Goal: Task Accomplishment & Management: Use online tool/utility

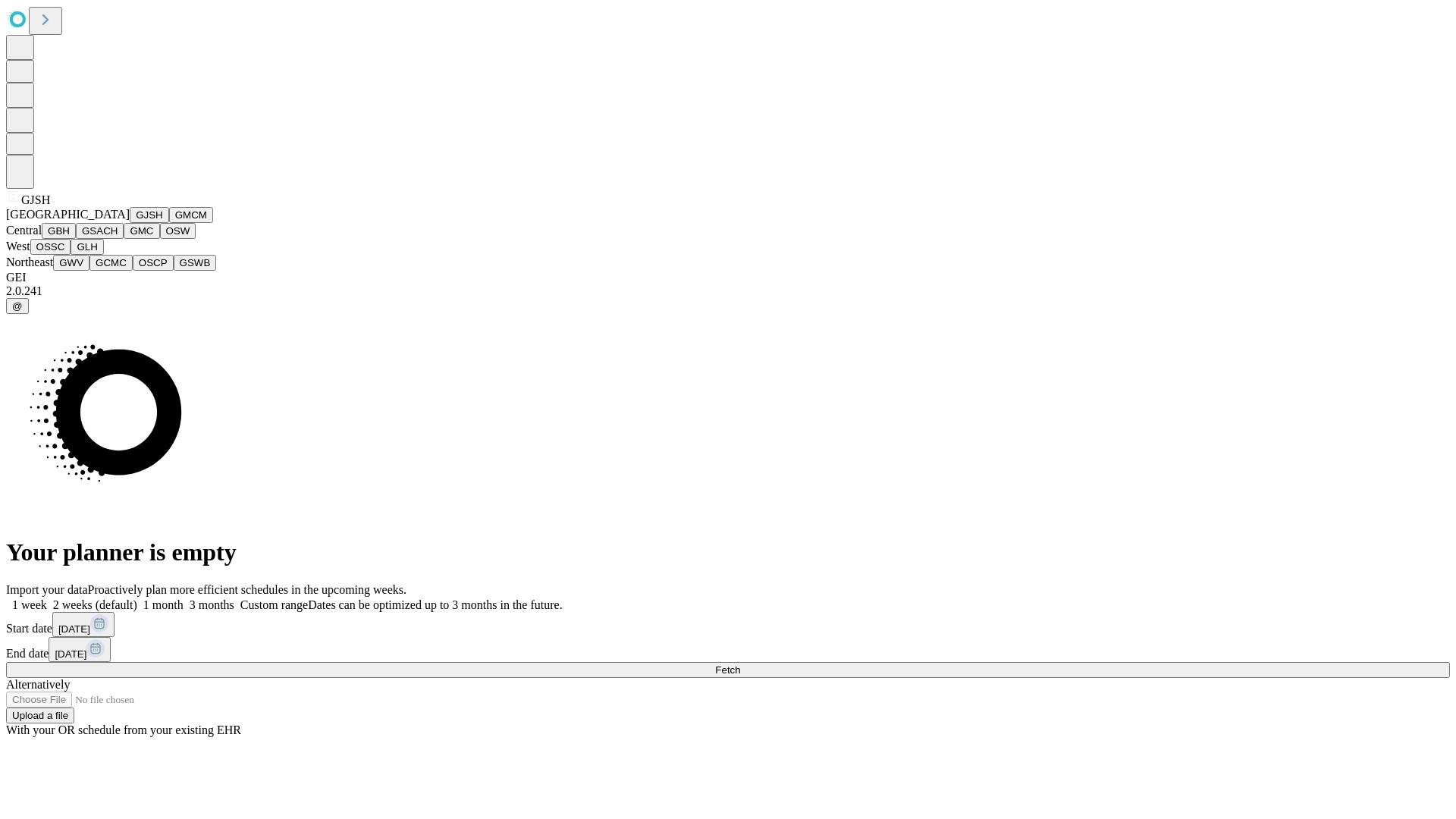
click at [130, 223] on button "GJSH" at bounding box center [150, 215] width 40 height 16
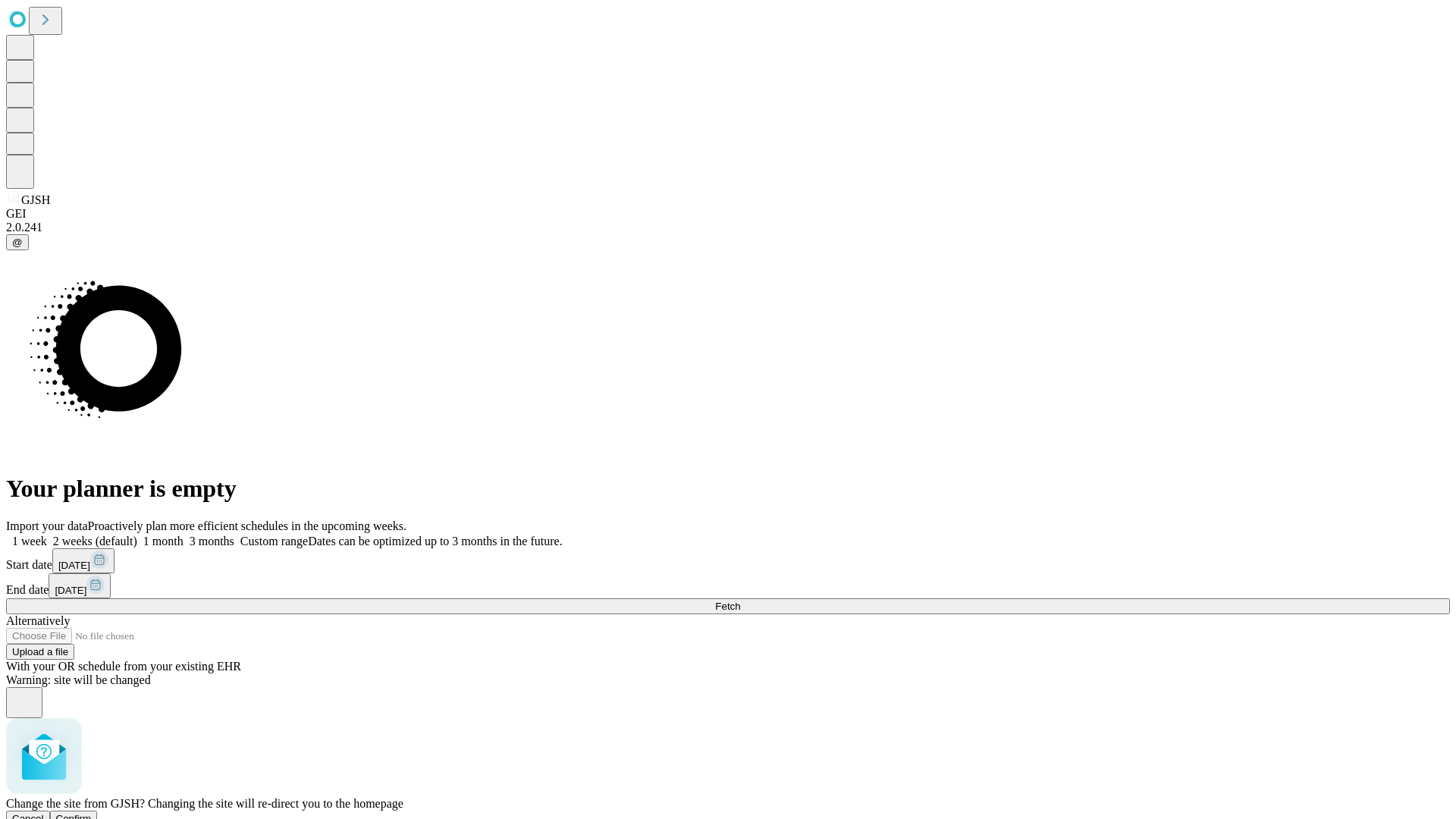
click at [91, 813] on span "Confirm" at bounding box center [74, 818] width 36 height 11
click at [47, 535] on label "1 week" at bounding box center [26, 541] width 41 height 13
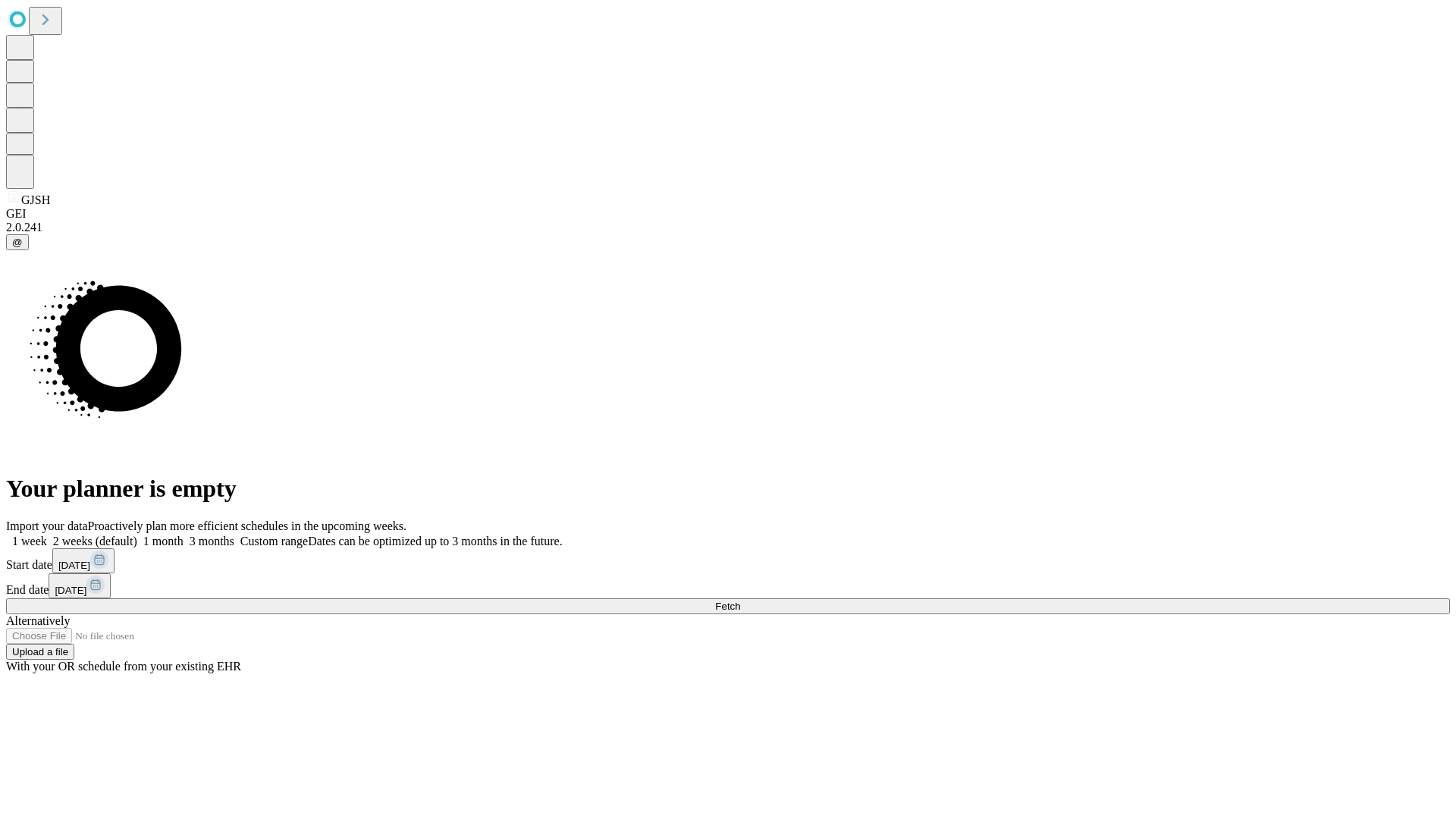
click at [740, 601] on span "Fetch" at bounding box center [728, 606] width 25 height 11
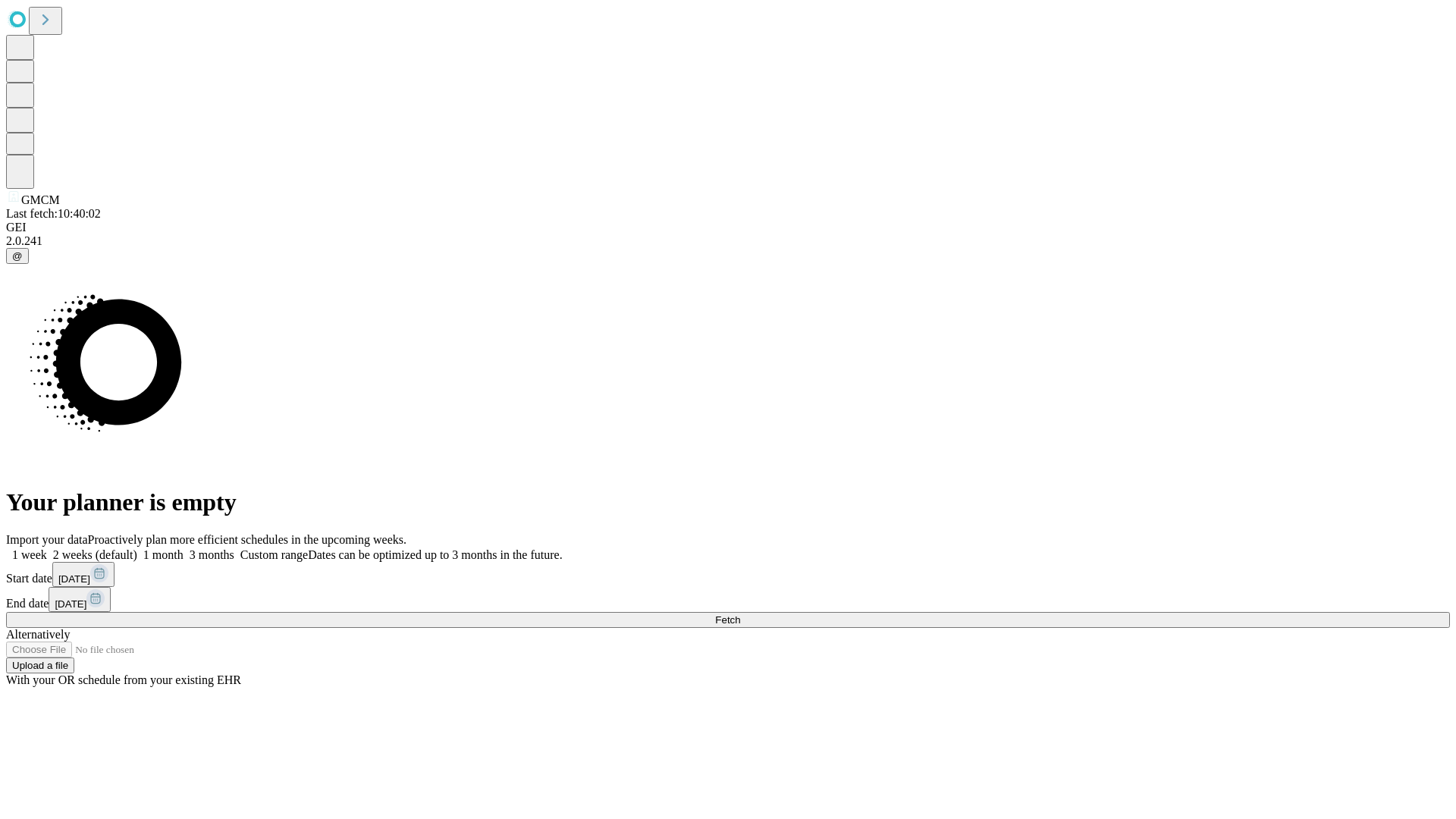
click at [47, 549] on label "1 week" at bounding box center [26, 555] width 41 height 13
click at [740, 614] on span "Fetch" at bounding box center [728, 619] width 25 height 11
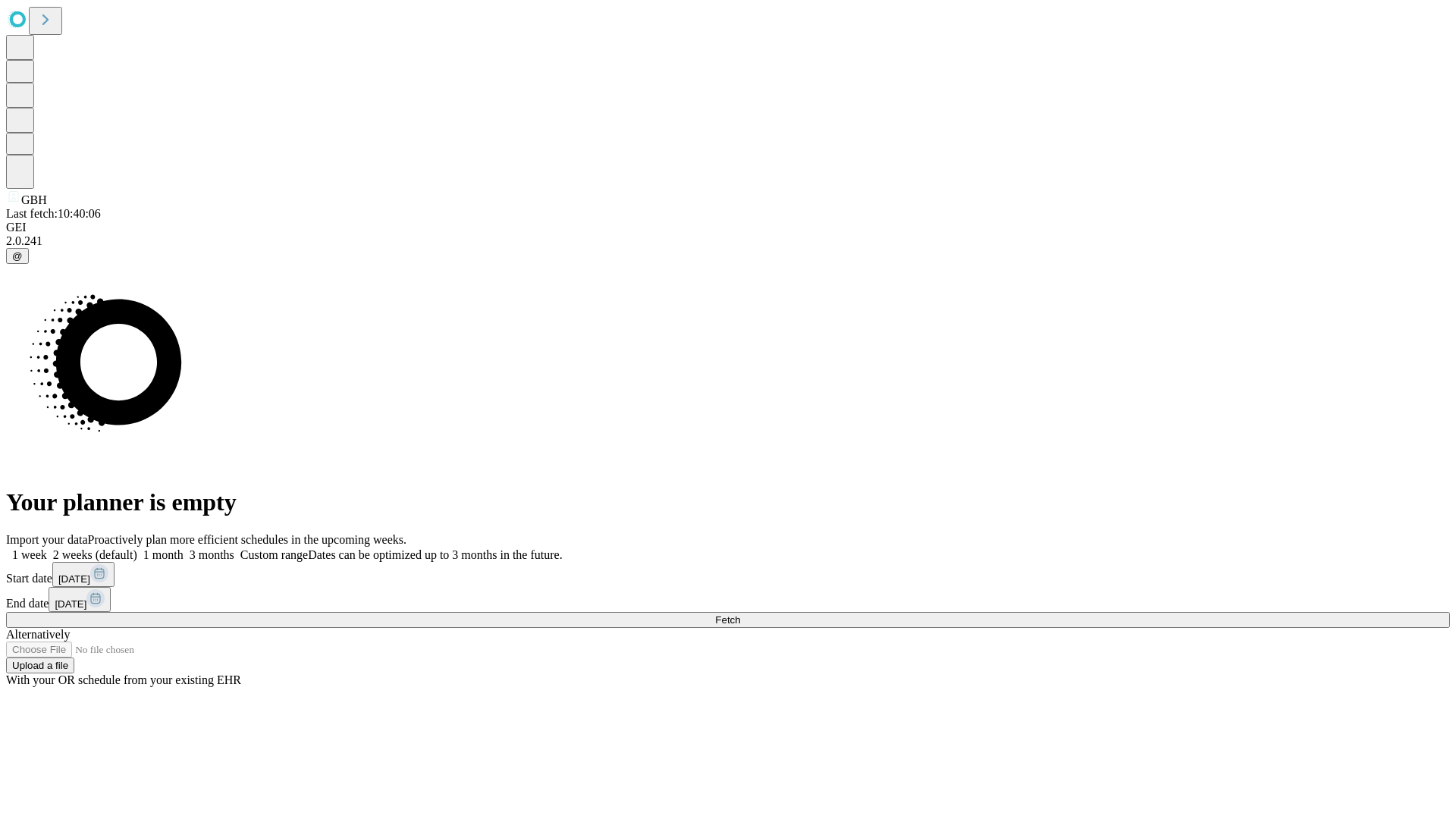
click at [740, 614] on span "Fetch" at bounding box center [728, 619] width 25 height 11
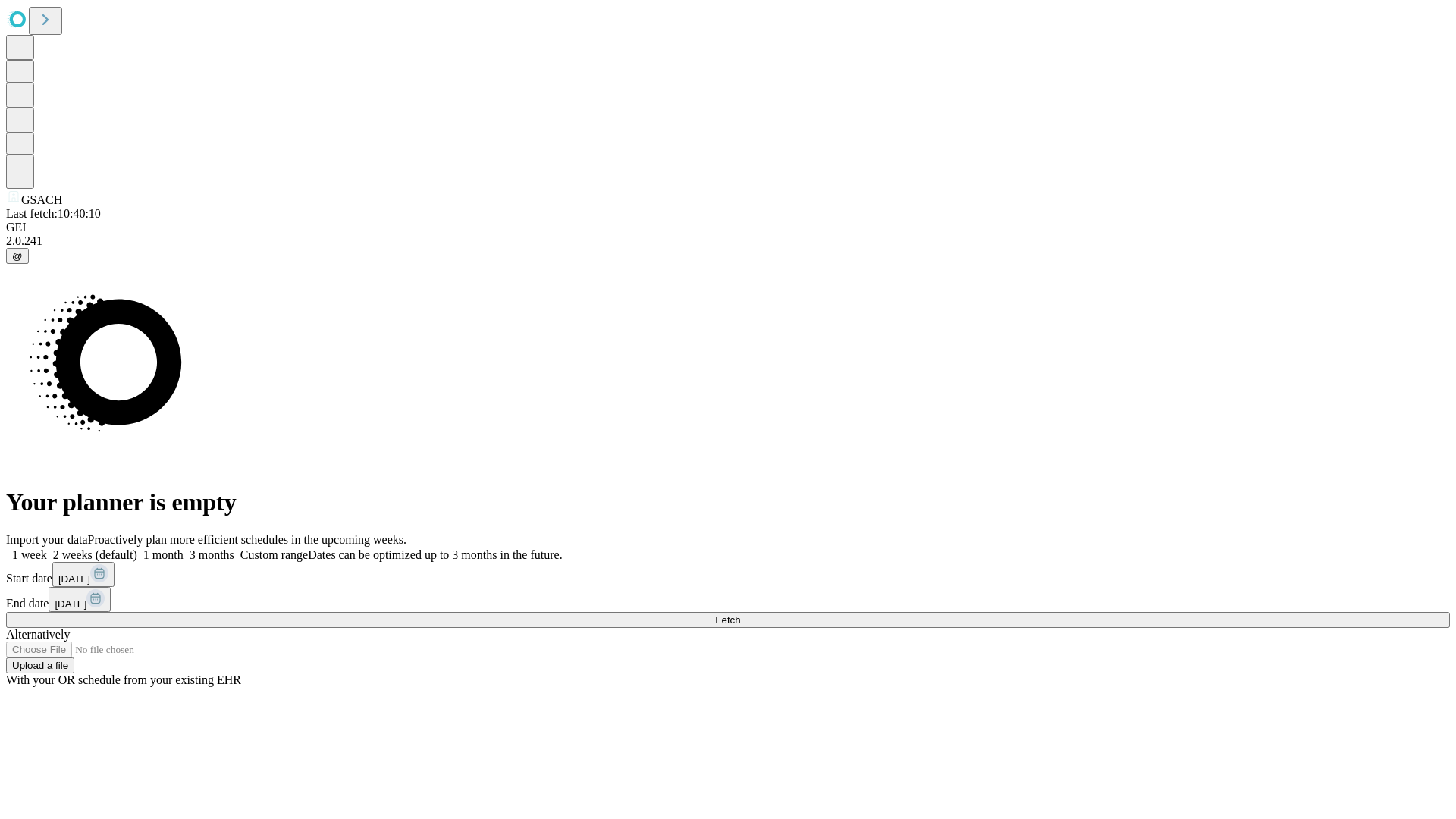
click at [47, 549] on label "1 week" at bounding box center [26, 555] width 41 height 13
click at [740, 614] on span "Fetch" at bounding box center [728, 619] width 25 height 11
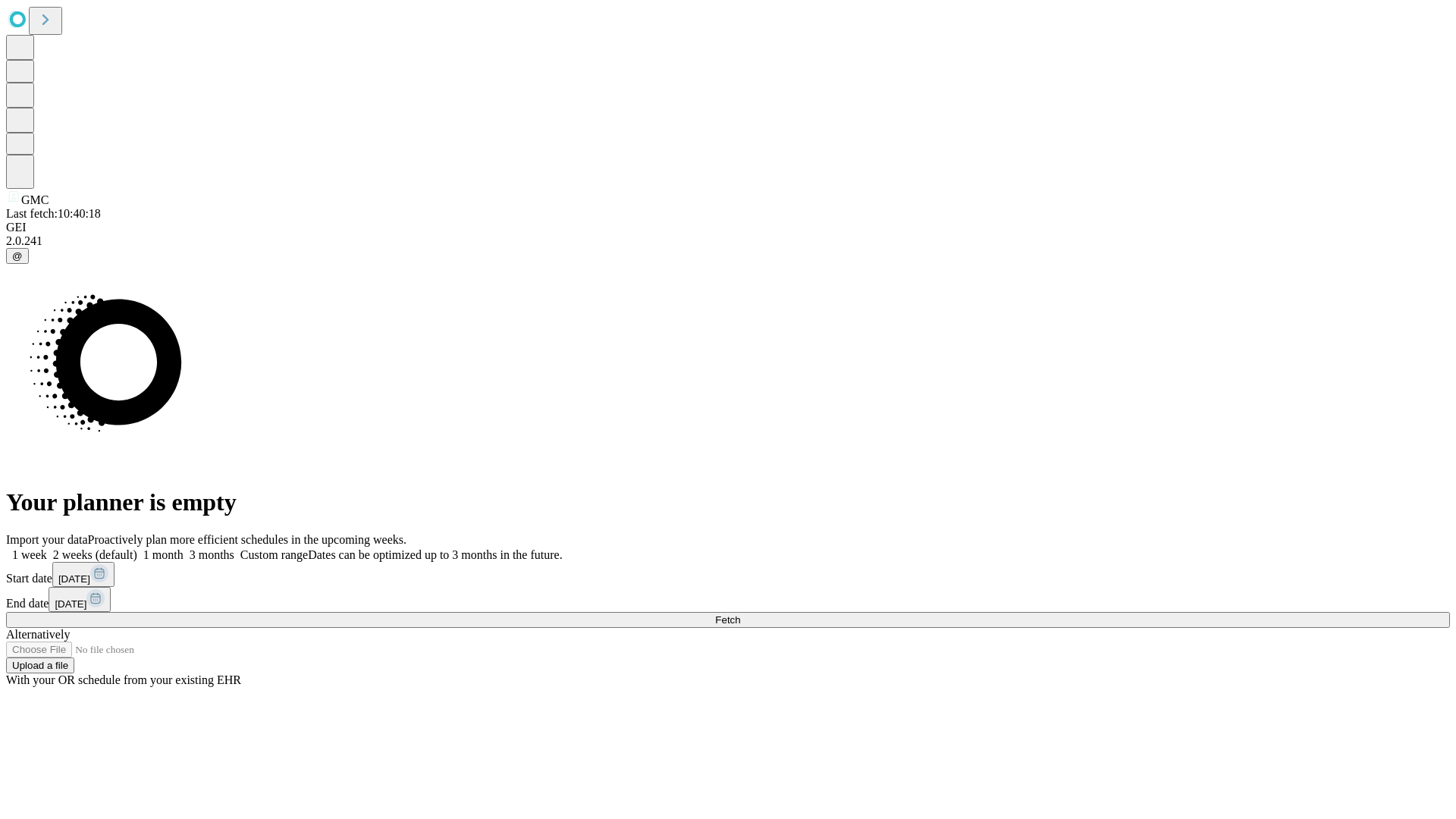
click at [740, 614] on span "Fetch" at bounding box center [728, 619] width 25 height 11
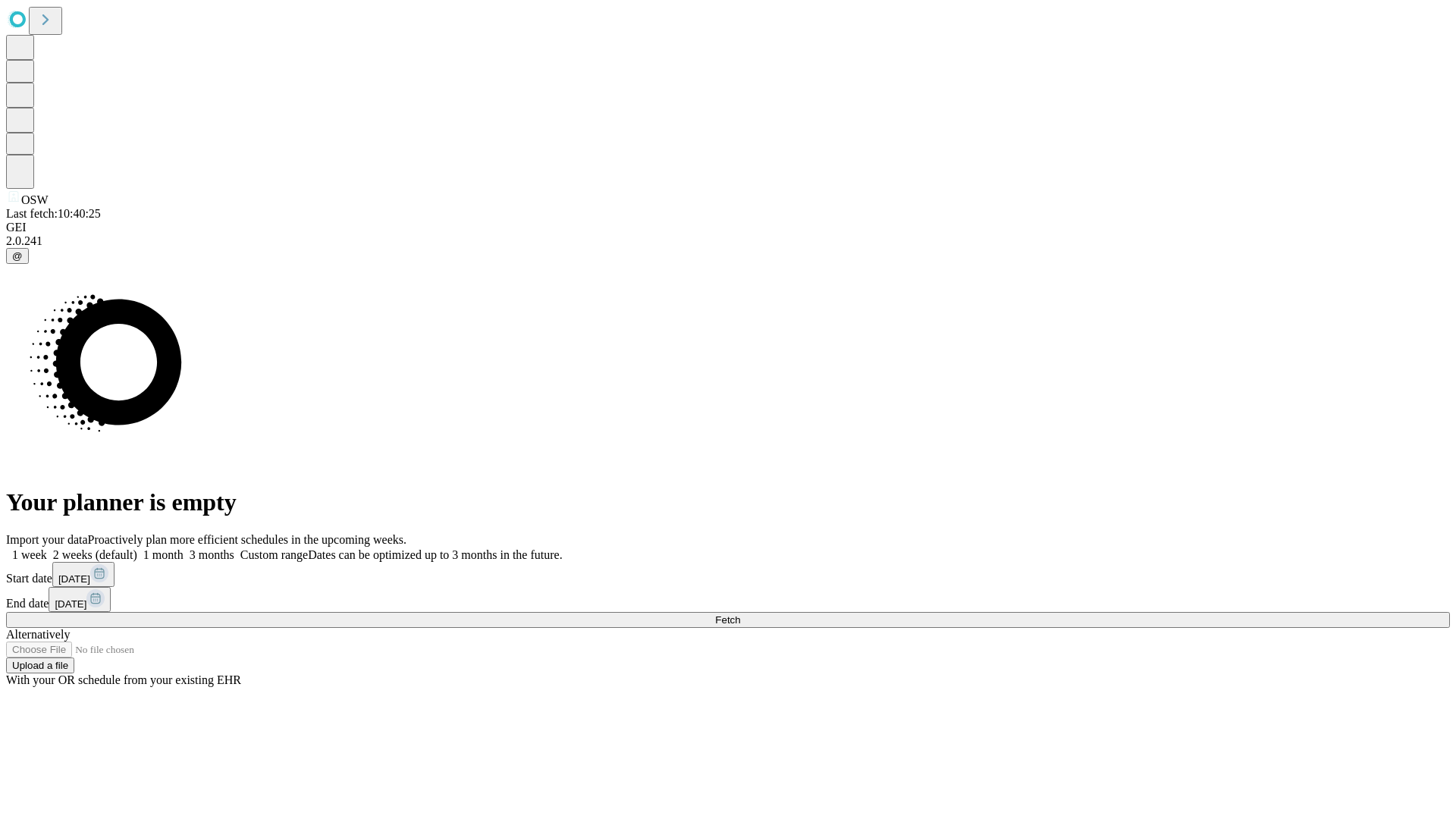
click at [47, 549] on label "1 week" at bounding box center [26, 555] width 41 height 13
click at [740, 614] on span "Fetch" at bounding box center [728, 619] width 25 height 11
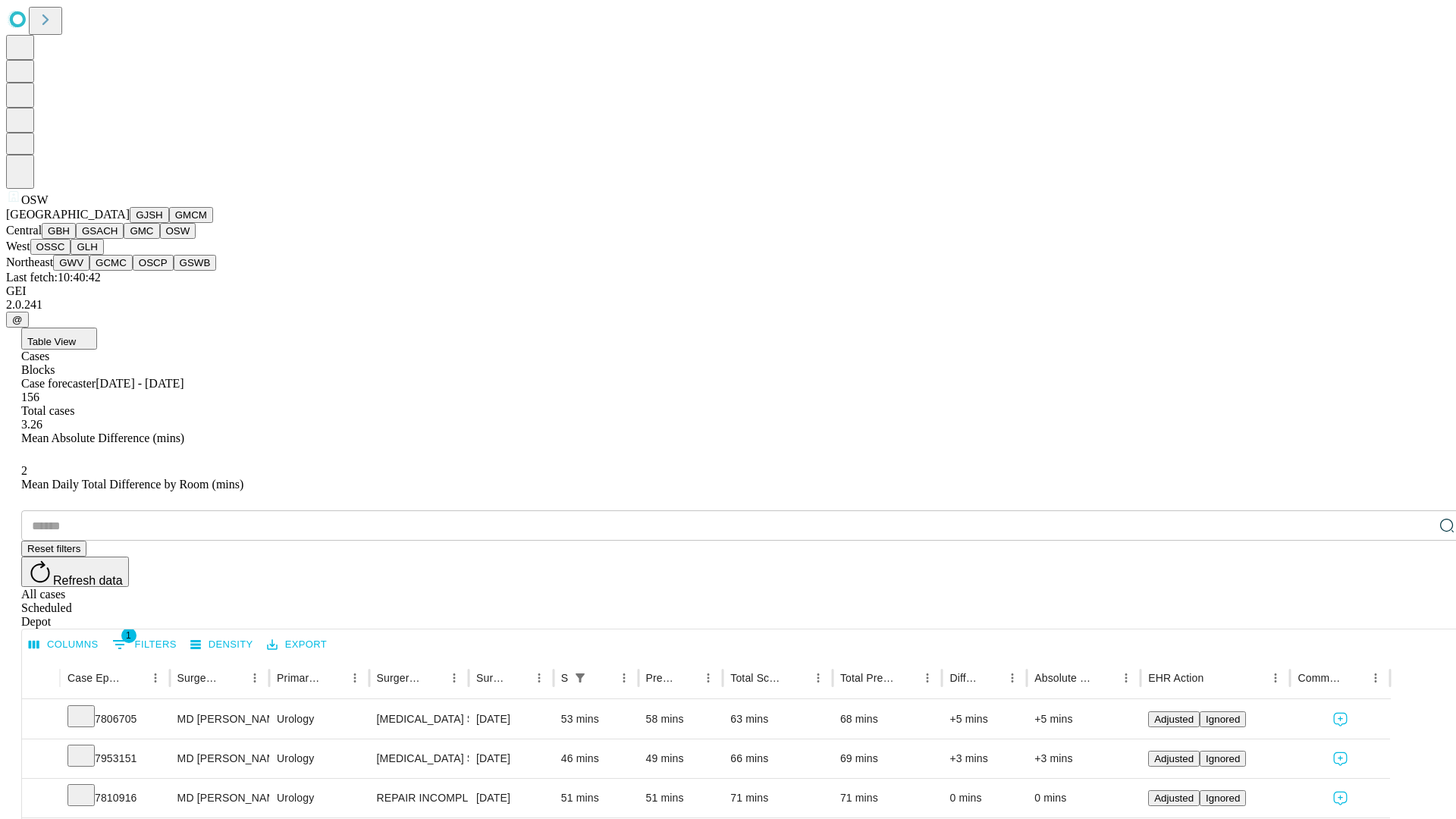
click at [71, 255] on button "OSSC" at bounding box center [51, 247] width 41 height 16
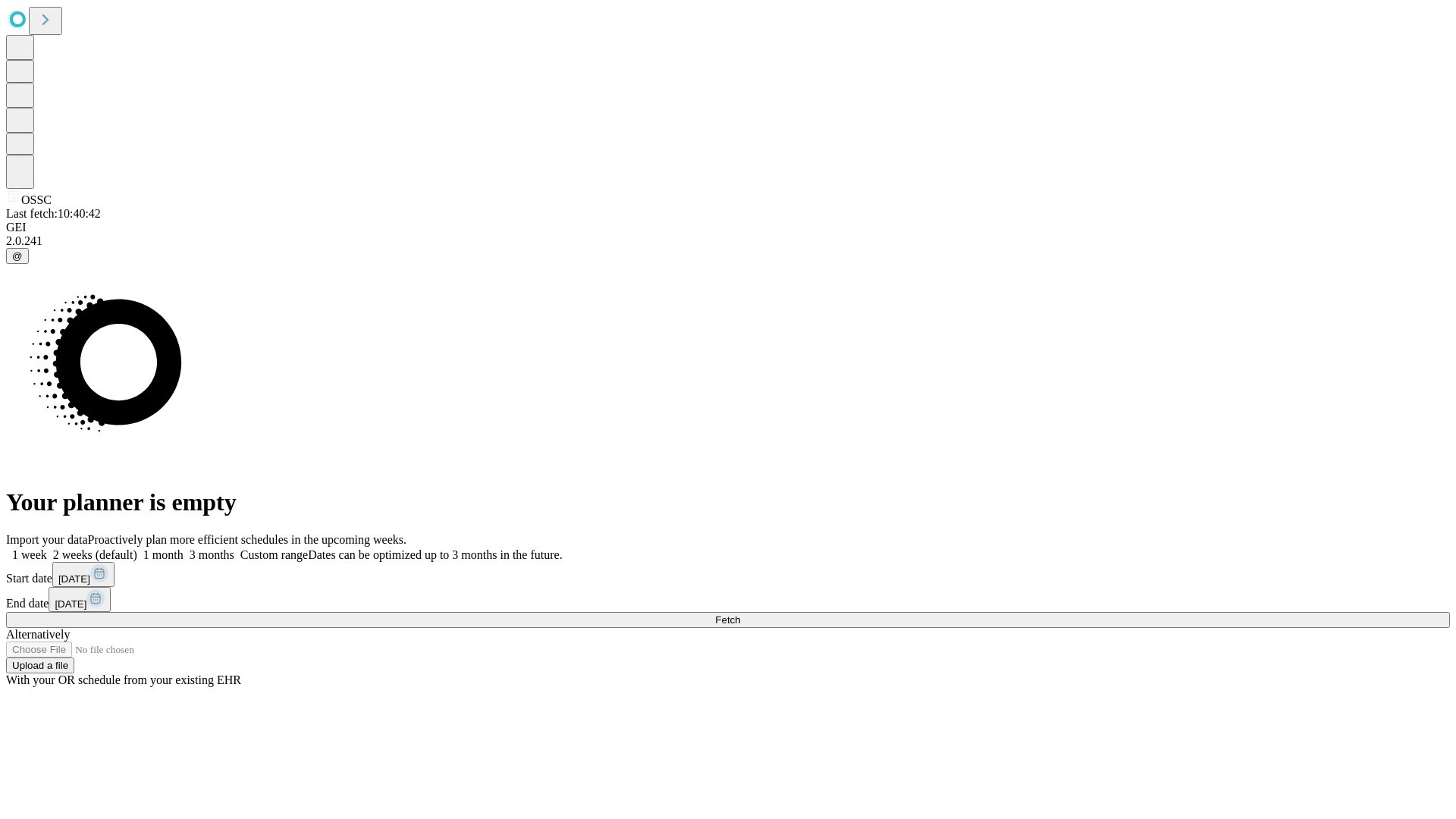
click at [47, 549] on label "1 week" at bounding box center [26, 555] width 41 height 13
click at [740, 614] on span "Fetch" at bounding box center [728, 619] width 25 height 11
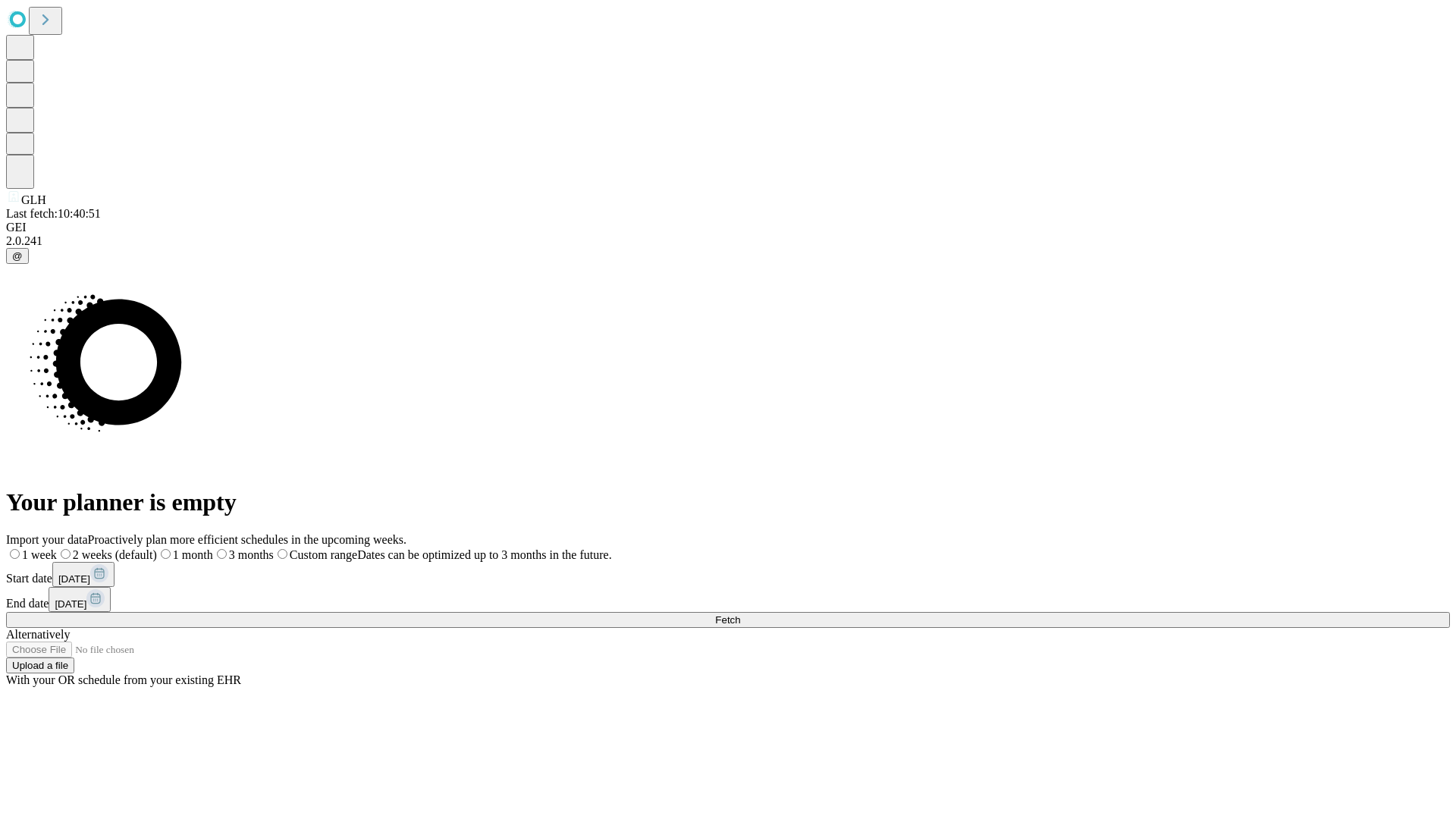
click at [57, 549] on label "1 week" at bounding box center [31, 555] width 51 height 13
click at [740, 614] on span "Fetch" at bounding box center [728, 619] width 25 height 11
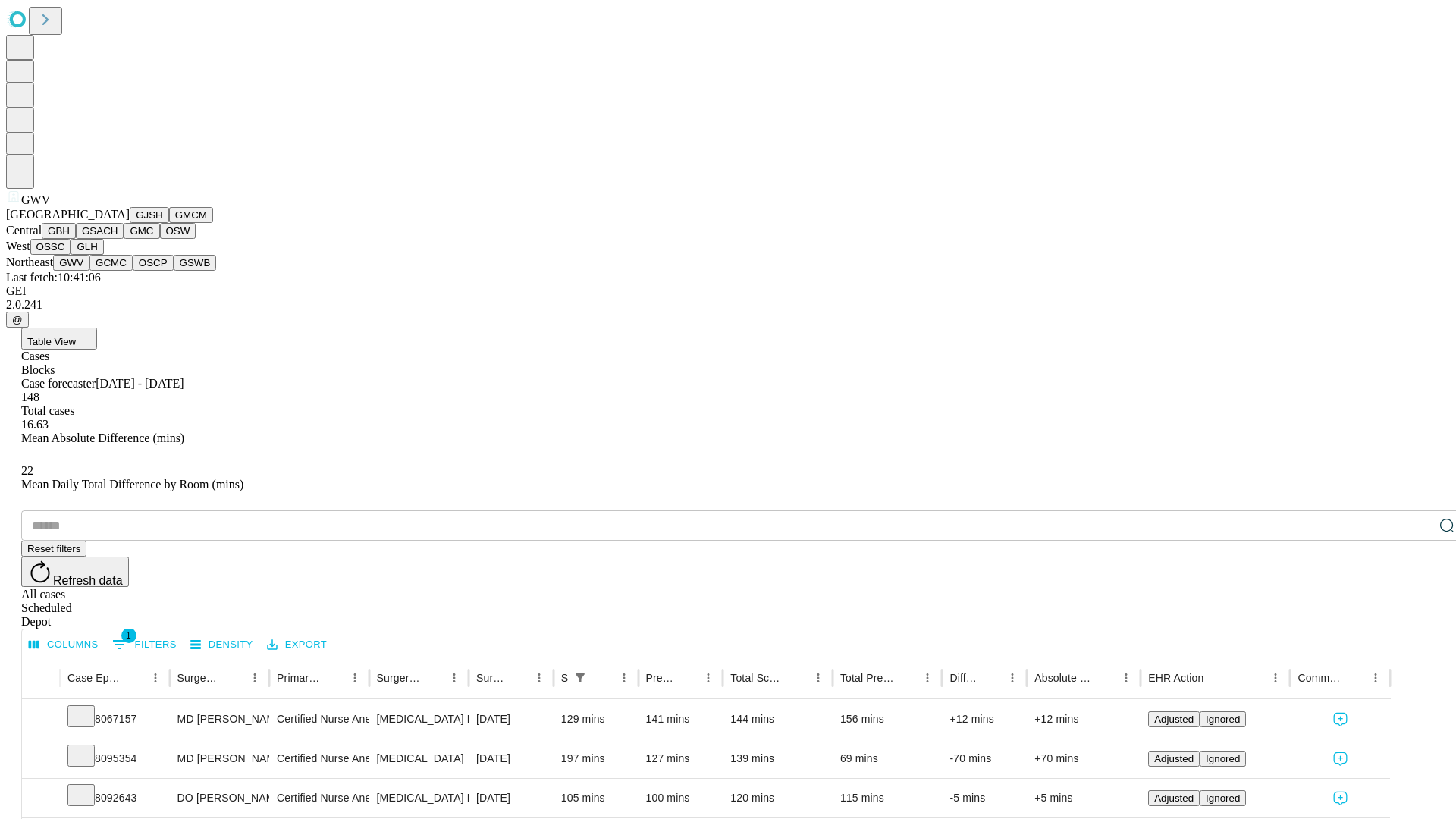
click at [117, 271] on button "GCMC" at bounding box center [111, 263] width 44 height 16
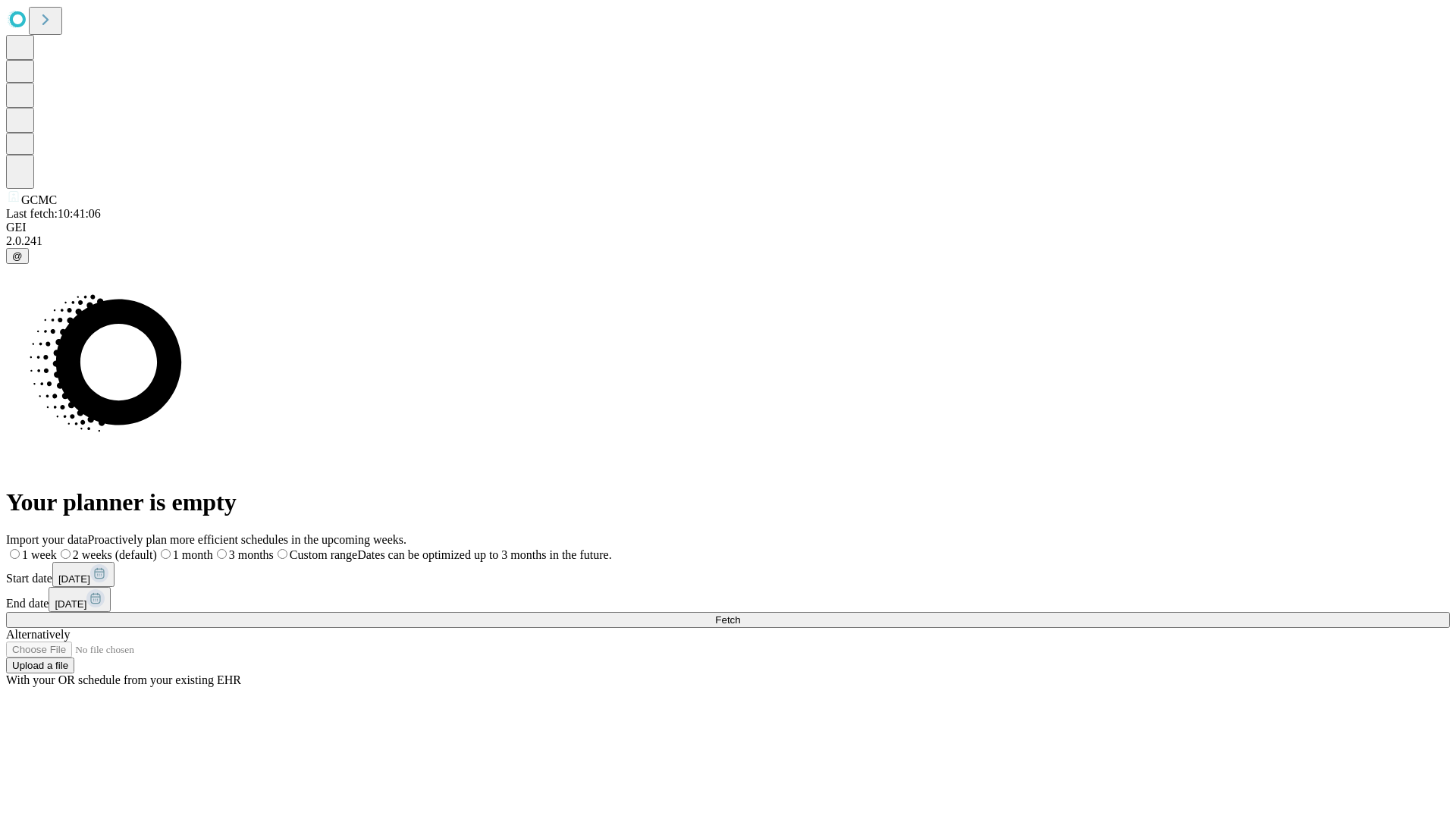
click at [57, 549] on label "1 week" at bounding box center [31, 555] width 51 height 13
click at [740, 614] on span "Fetch" at bounding box center [728, 619] width 25 height 11
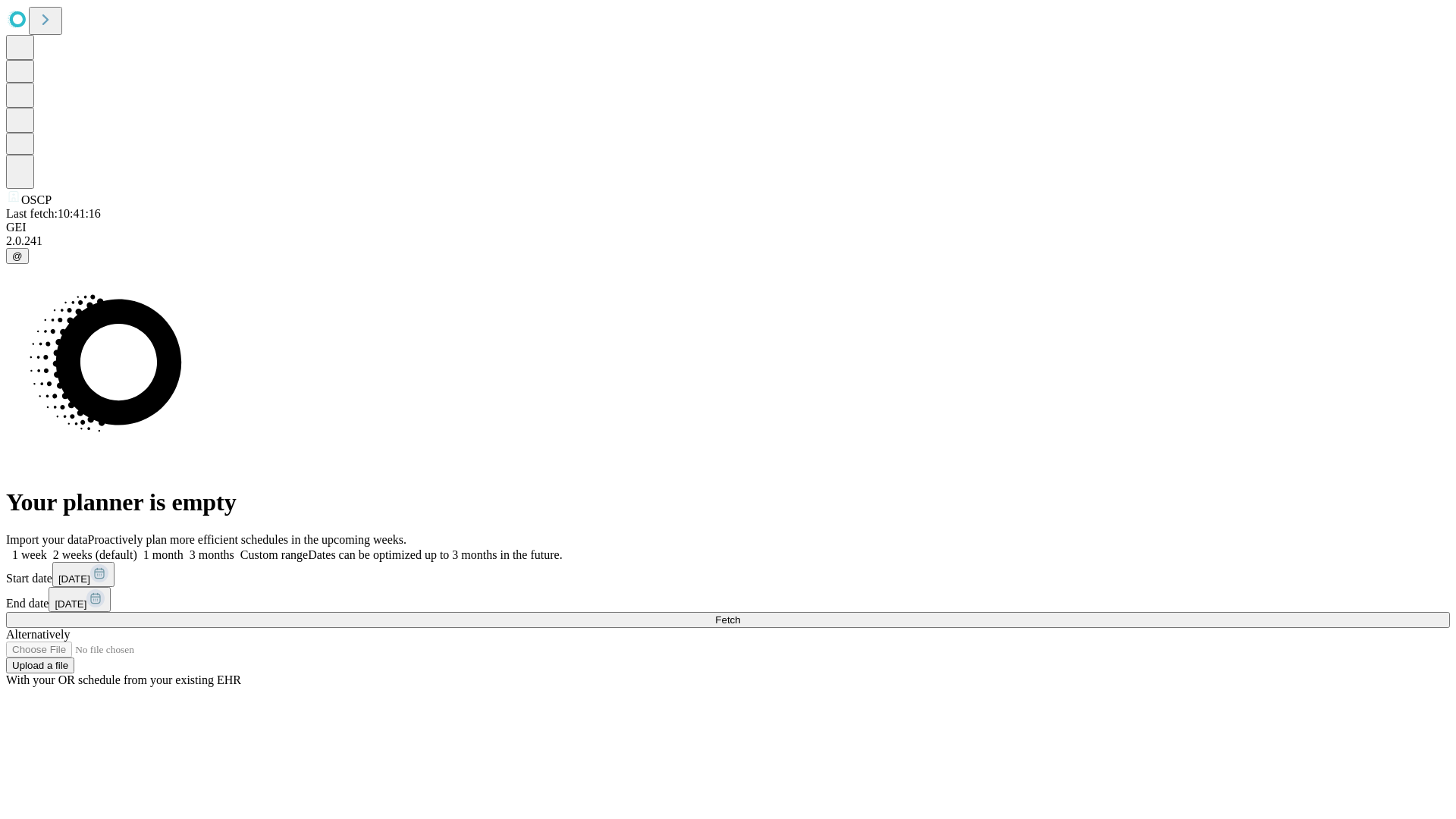
click at [47, 549] on label "1 week" at bounding box center [26, 555] width 41 height 13
click at [740, 614] on span "Fetch" at bounding box center [728, 619] width 25 height 11
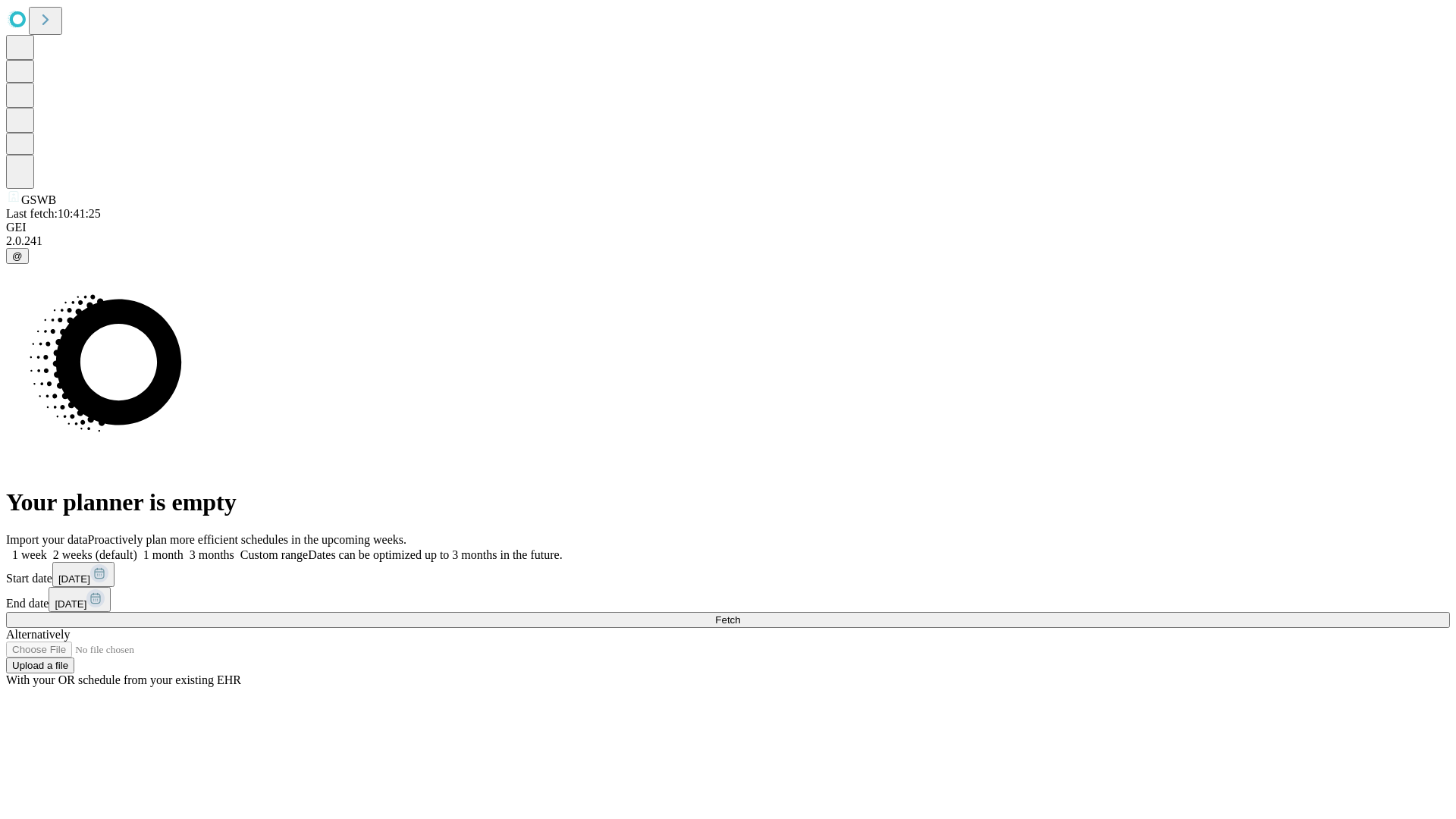
click at [47, 549] on label "1 week" at bounding box center [26, 555] width 41 height 13
click at [740, 614] on span "Fetch" at bounding box center [728, 619] width 25 height 11
